Goal: Find specific page/section: Find specific page/section

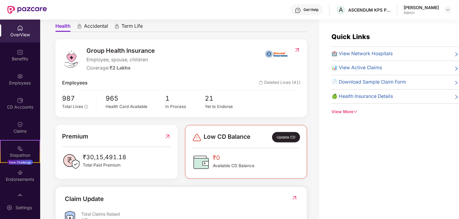
scroll to position [61, 0]
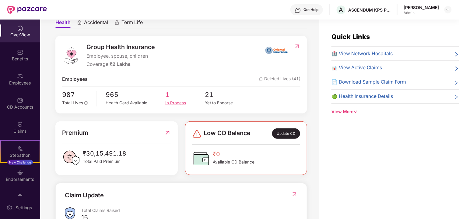
click at [169, 101] on div "In Process" at bounding box center [185, 103] width 40 height 6
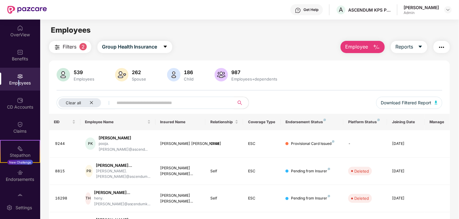
click at [17, 83] on div "Employees" at bounding box center [20, 83] width 40 height 6
click at [91, 102] on icon "close" at bounding box center [91, 102] width 4 height 4
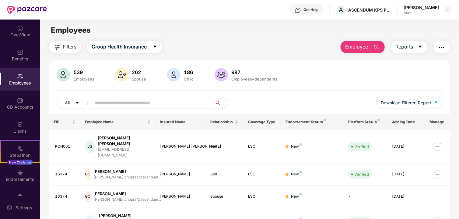
click at [114, 104] on input "text" at bounding box center [149, 102] width 109 height 9
type input "*******"
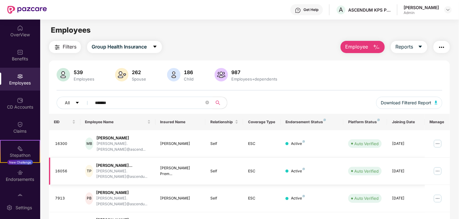
scroll to position [27, 0]
